Goal: Task Accomplishment & Management: Manage account settings

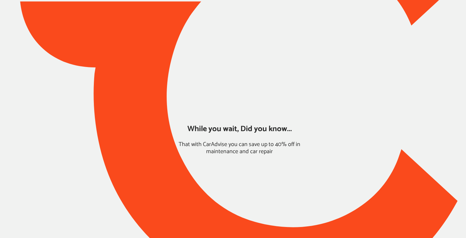
type input "*****"
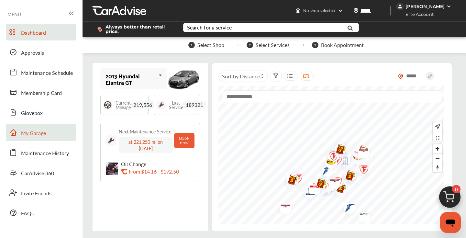
click at [40, 130] on span "My Garage" at bounding box center [33, 133] width 25 height 8
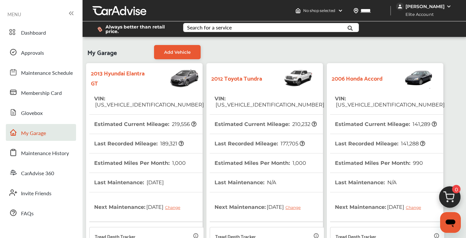
click at [416, 97] on tr "VIN : [US_VEHICLE_IDENTIFICATION_NUMBER]" at bounding box center [387, 102] width 114 height 26
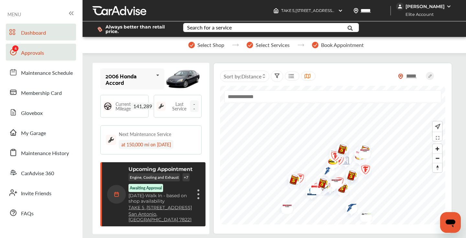
click at [35, 55] on span "Approvals" at bounding box center [32, 53] width 23 height 8
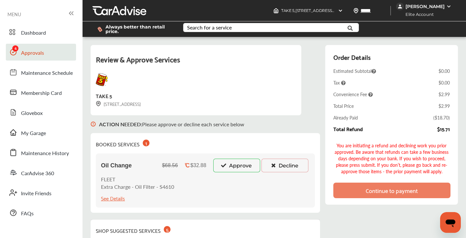
click at [245, 167] on button "Approve" at bounding box center [236, 165] width 47 height 14
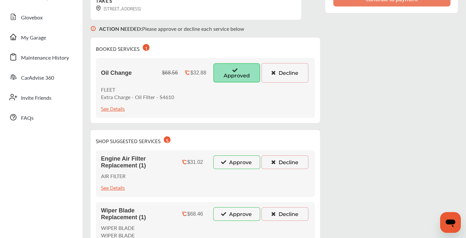
scroll to position [133, 0]
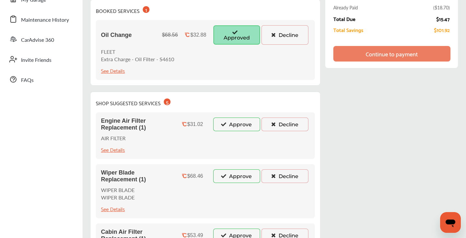
click at [274, 125] on icon at bounding box center [273, 124] width 6 height 5
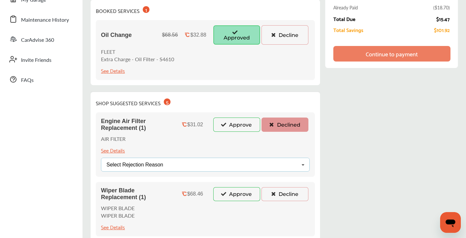
click at [258, 164] on div "Select Rejection Reason Price Not Required More Info Needed Other" at bounding box center [205, 164] width 209 height 14
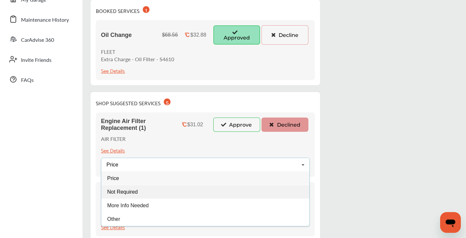
click at [141, 190] on div "Not Required" at bounding box center [205, 192] width 208 height 14
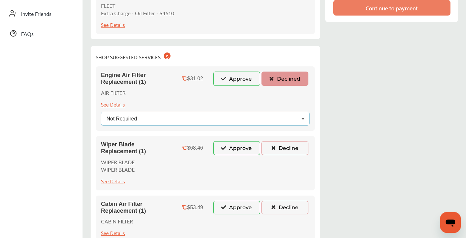
scroll to position [207, 0]
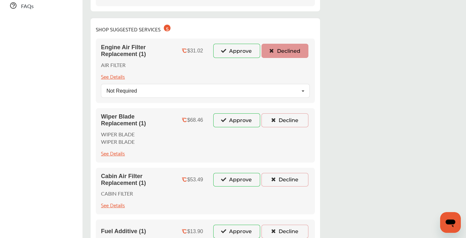
click at [283, 121] on button "Decline" at bounding box center [284, 120] width 47 height 14
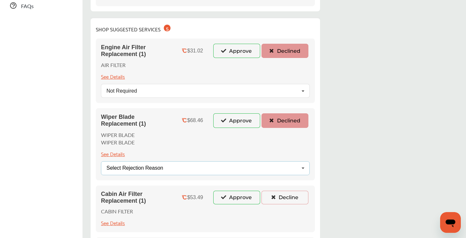
click at [239, 169] on div "Select Rejection Reason Price Not Required More Info Needed Other" at bounding box center [205, 168] width 209 height 14
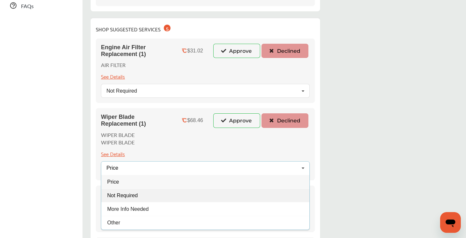
click at [163, 192] on div "Not Required" at bounding box center [205, 195] width 208 height 14
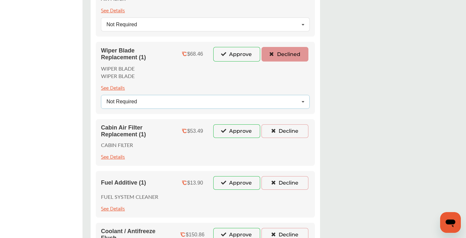
scroll to position [307, 0]
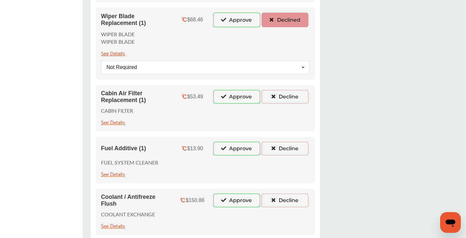
click at [286, 89] on div "Cabin Air Filter Replacement (1) $53.49 Approve Decline CABIN FILTER See Details" at bounding box center [205, 108] width 219 height 47
click at [286, 95] on button "Decline" at bounding box center [284, 97] width 47 height 14
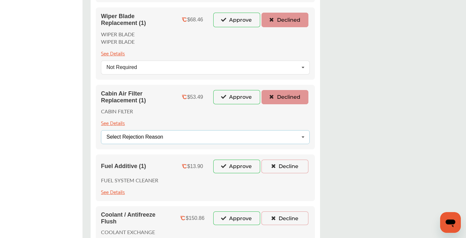
click at [198, 136] on div "Select Rejection Reason Price Not Required More Info Needed Other" at bounding box center [205, 137] width 209 height 14
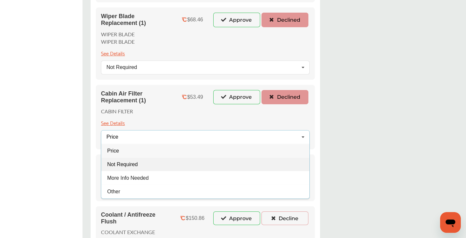
click at [133, 169] on div "Not Required" at bounding box center [205, 164] width 208 height 14
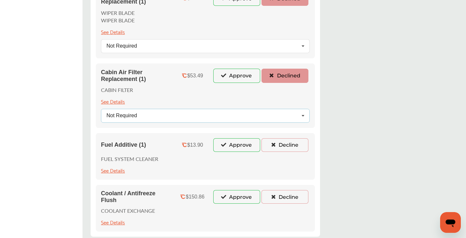
scroll to position [350, 0]
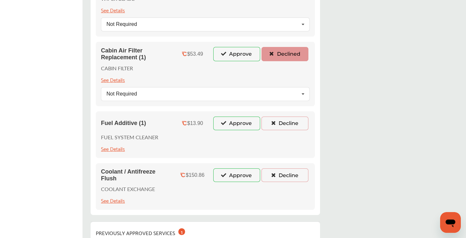
click at [290, 125] on button "Decline" at bounding box center [284, 123] width 47 height 14
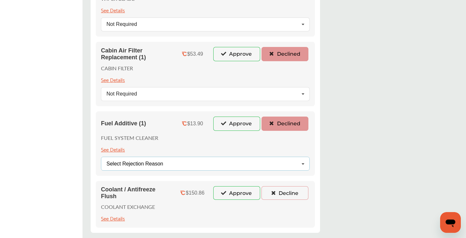
click at [181, 162] on div "Select Rejection Reason Price Not Required More Info Needed Other" at bounding box center [205, 163] width 209 height 14
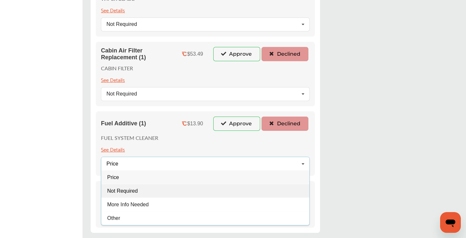
click at [133, 189] on span "Not Required" at bounding box center [122, 190] width 30 height 5
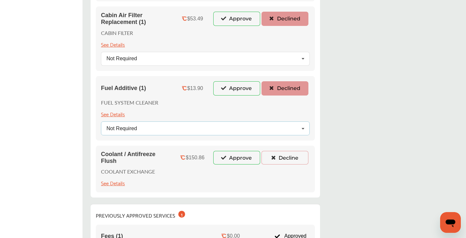
scroll to position [415, 0]
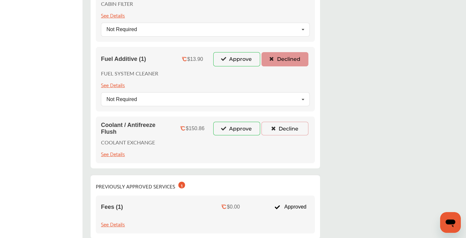
click at [283, 126] on button "Decline" at bounding box center [284, 129] width 47 height 14
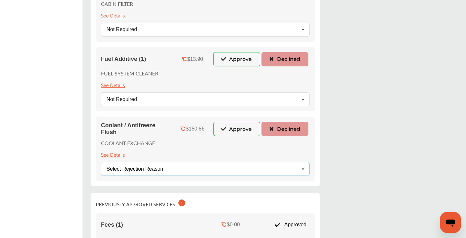
click at [154, 169] on div "Select Rejection Reason" at bounding box center [134, 168] width 57 height 5
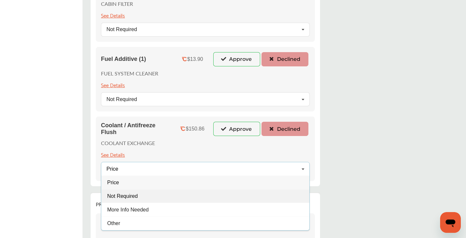
click at [113, 196] on span "Not Required" at bounding box center [122, 195] width 30 height 5
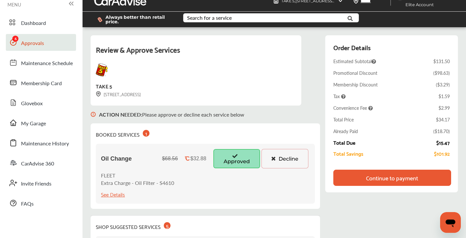
scroll to position [0, 0]
